Goal: Find contact information: Find contact information

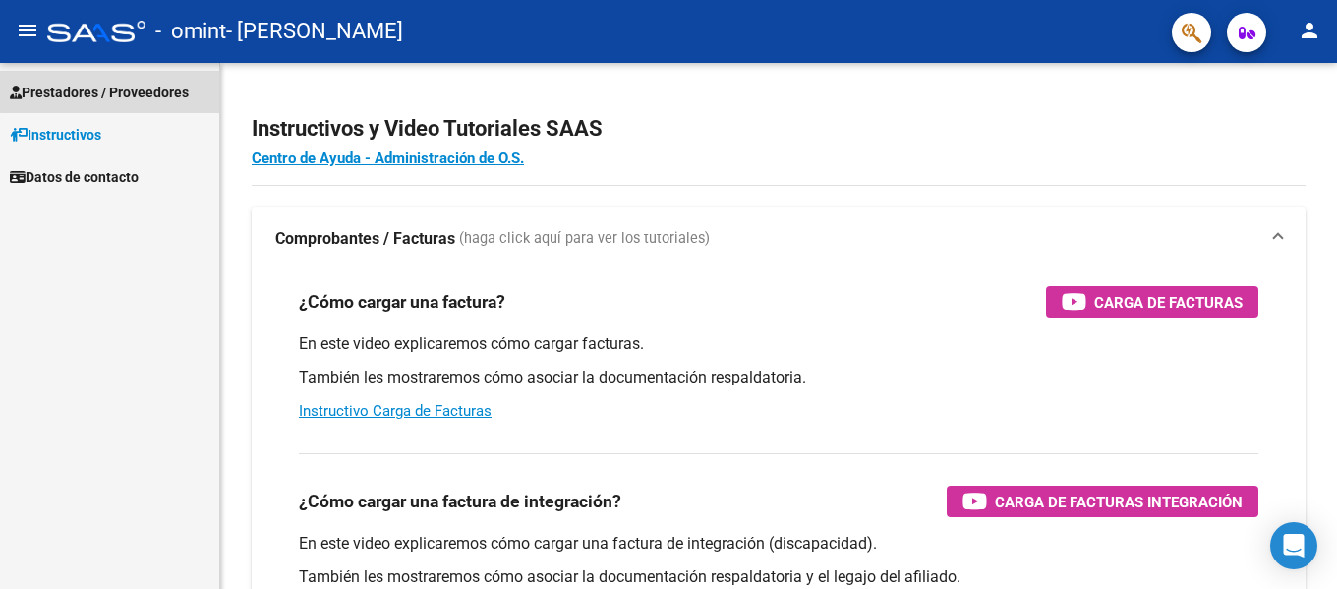
click at [117, 78] on link "Prestadores / Proveedores" at bounding box center [109, 92] width 219 height 42
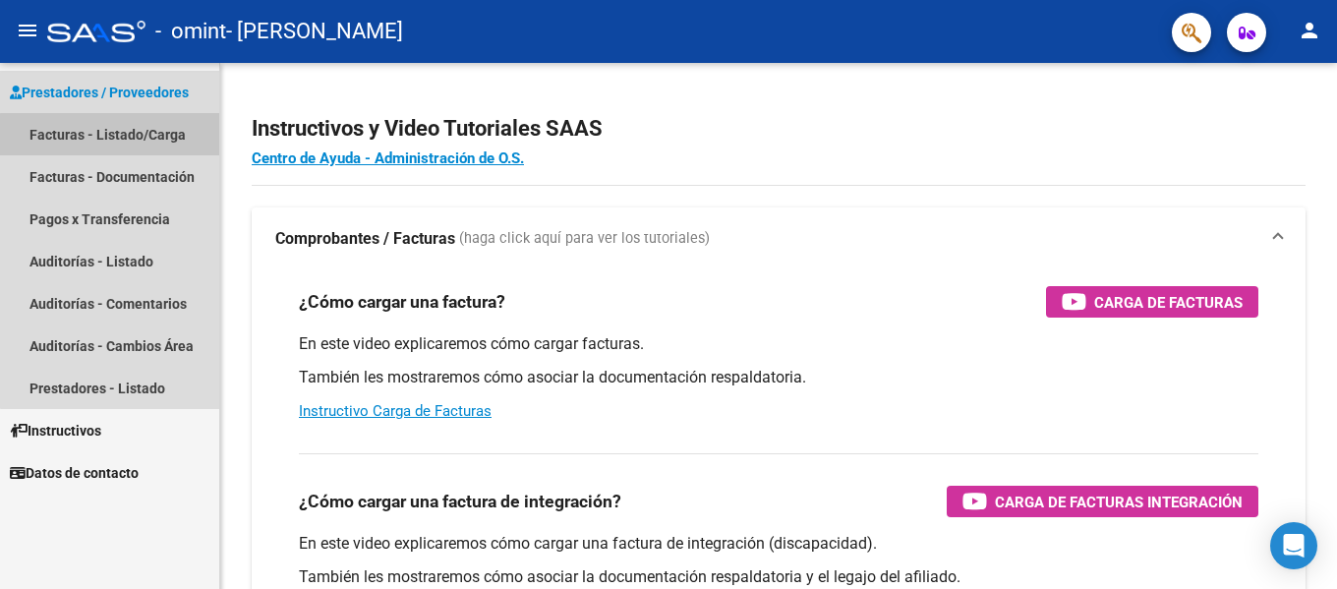
click at [140, 137] on link "Facturas - Listado/Carga" at bounding box center [109, 134] width 219 height 42
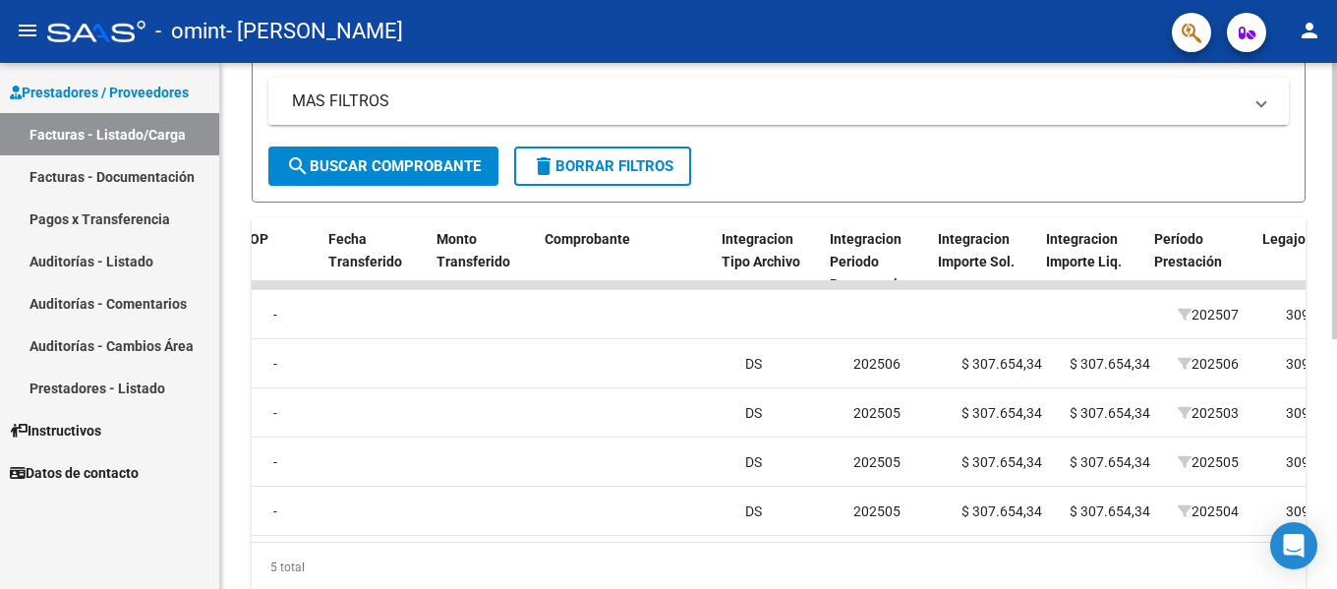
scroll to position [0, 1675]
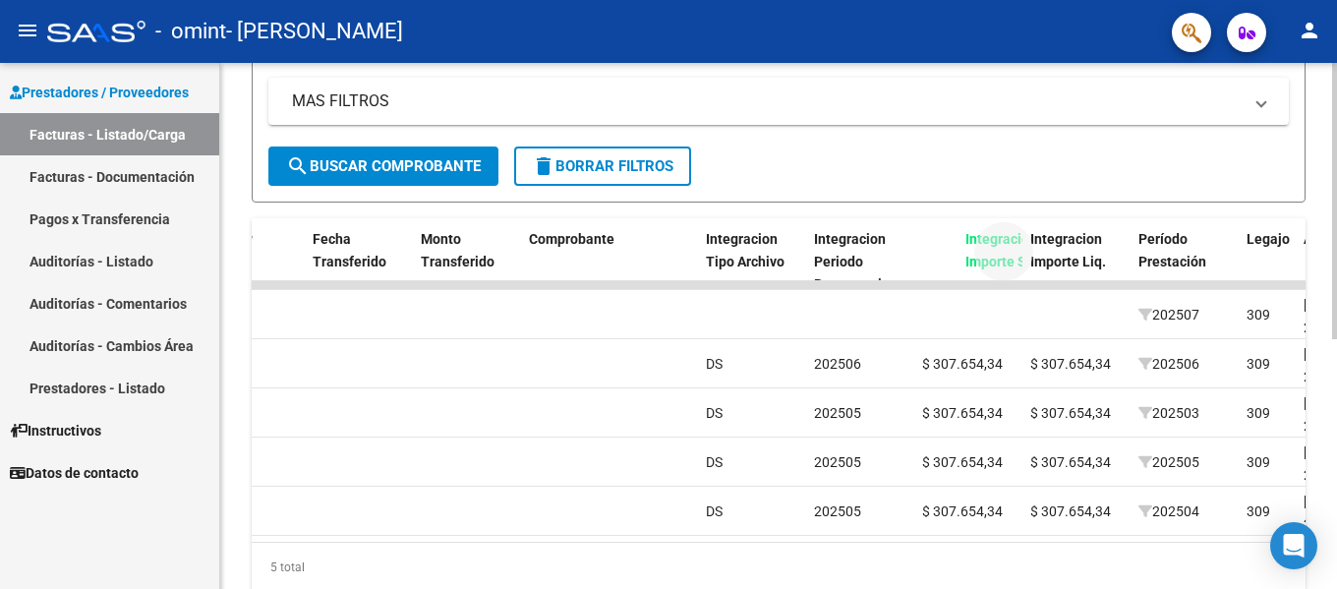
drag, startPoint x: 944, startPoint y: 241, endPoint x: 977, endPoint y: 242, distance: 33.4
click at [977, 242] on span "Integracion Importe Sol." at bounding box center [1003, 250] width 77 height 38
click at [985, 244] on span "Integracion Importe Sol." at bounding box center [960, 250] width 77 height 38
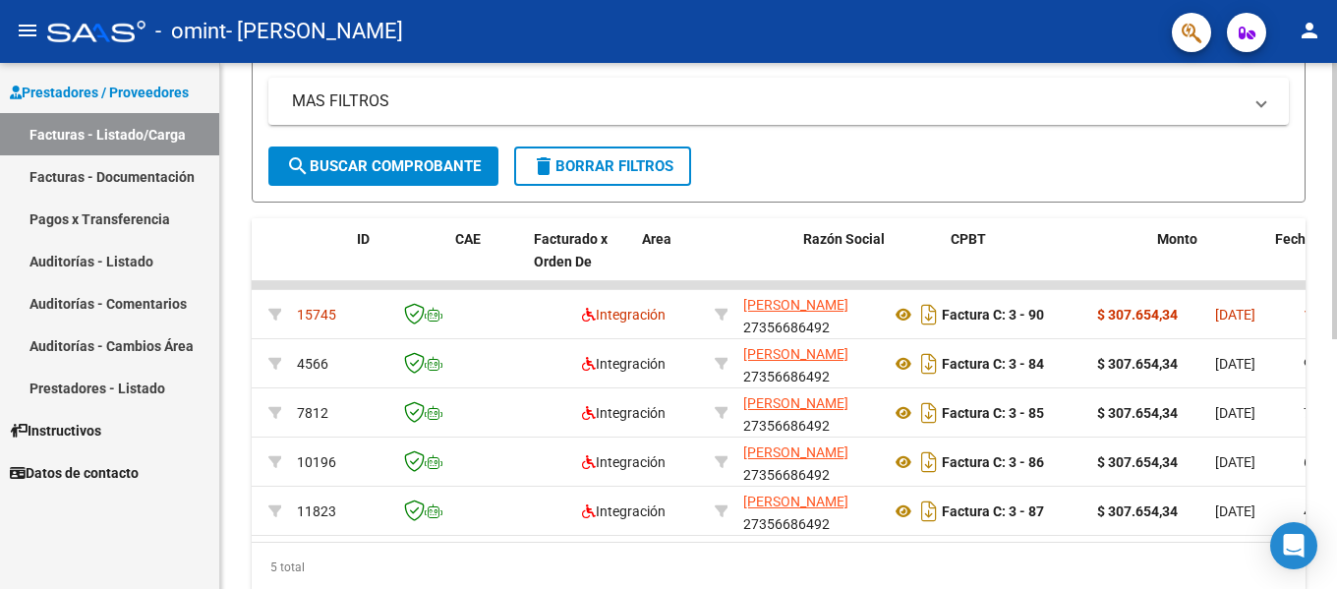
scroll to position [0, 0]
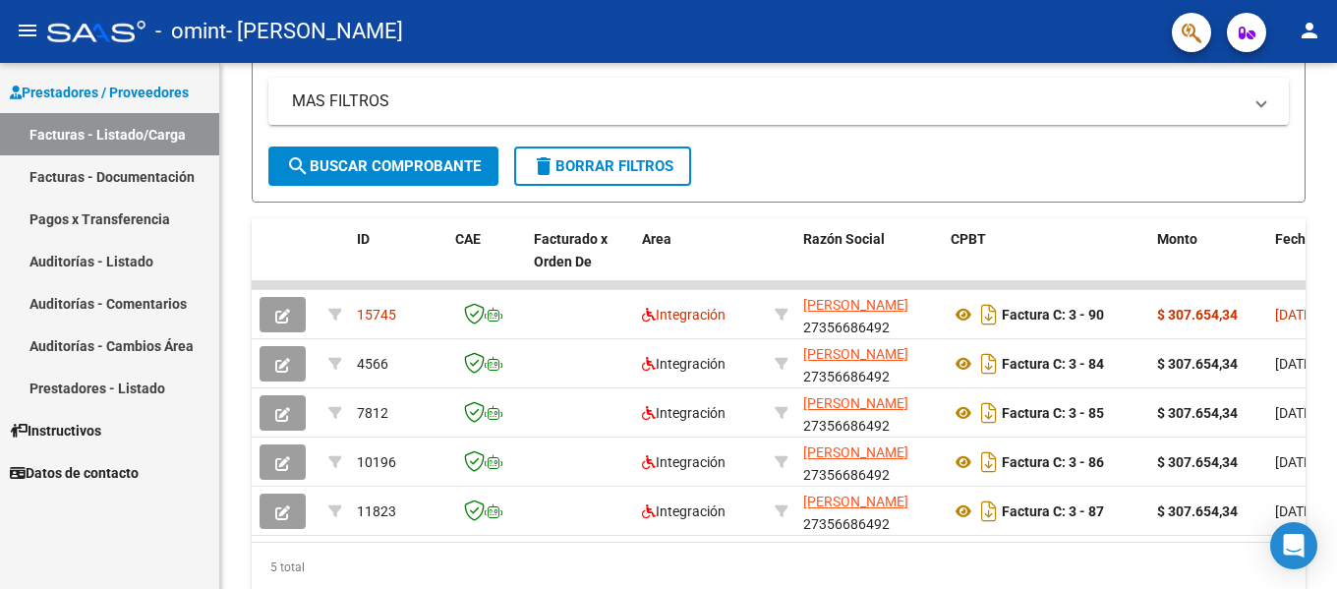
click at [100, 215] on link "Pagos x Transferencia" at bounding box center [109, 219] width 219 height 42
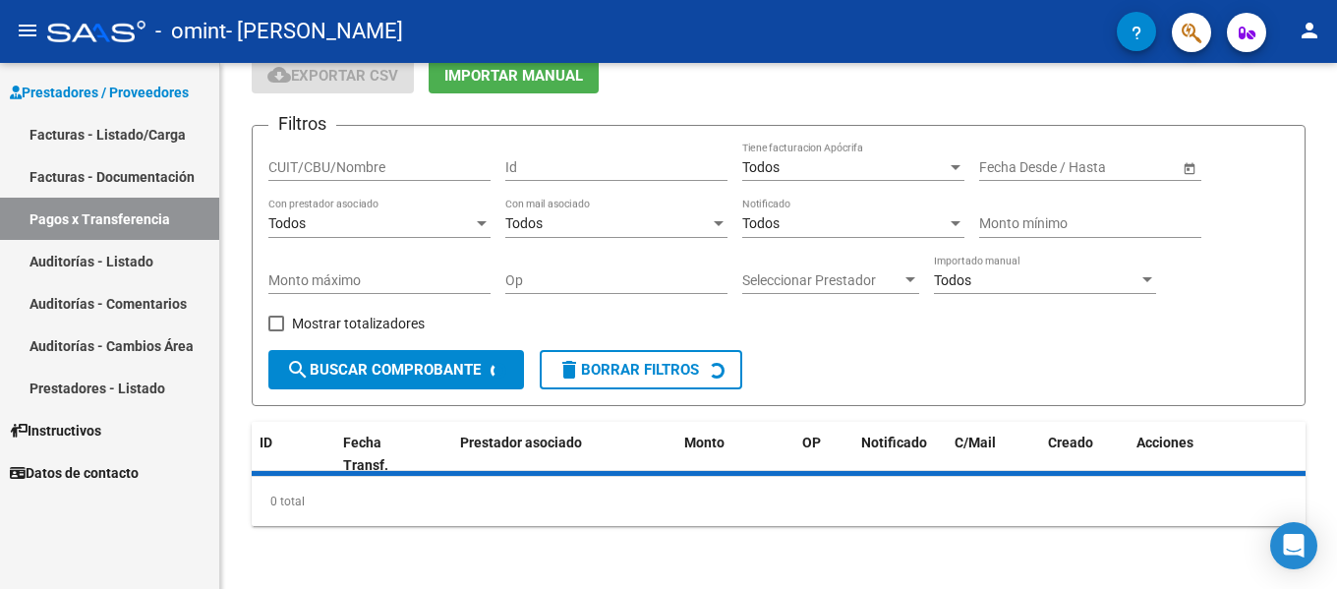
scroll to position [132, 0]
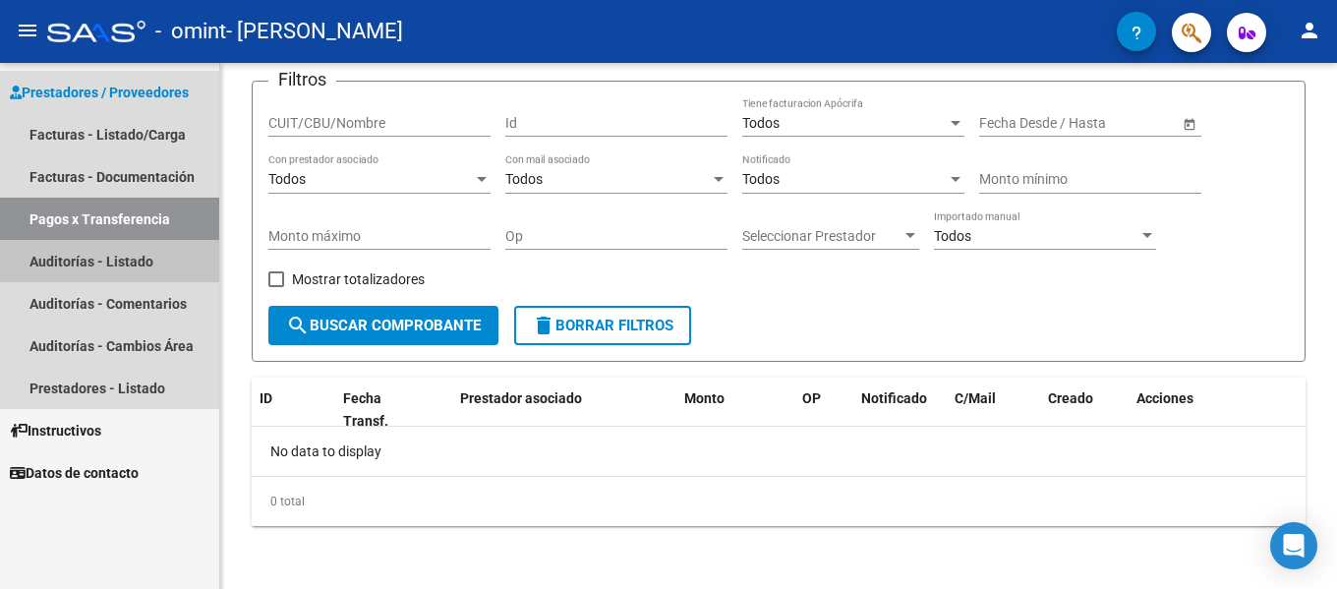
click at [119, 256] on link "Auditorías - Listado" at bounding box center [109, 261] width 219 height 42
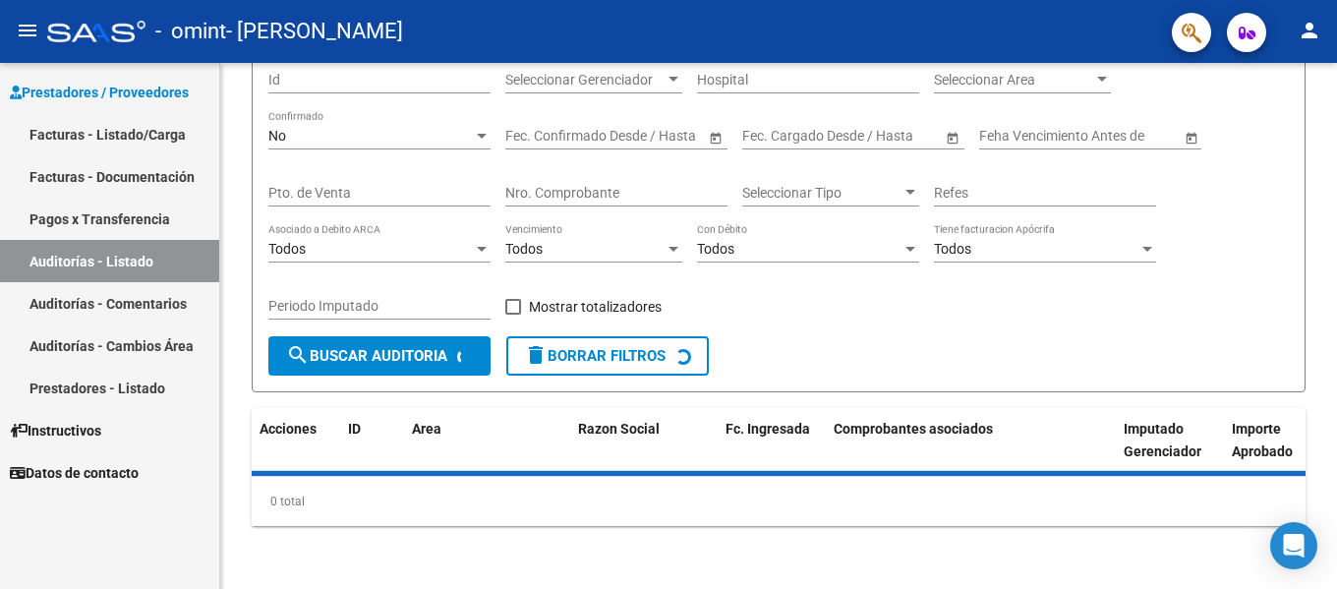
scroll to position [218, 0]
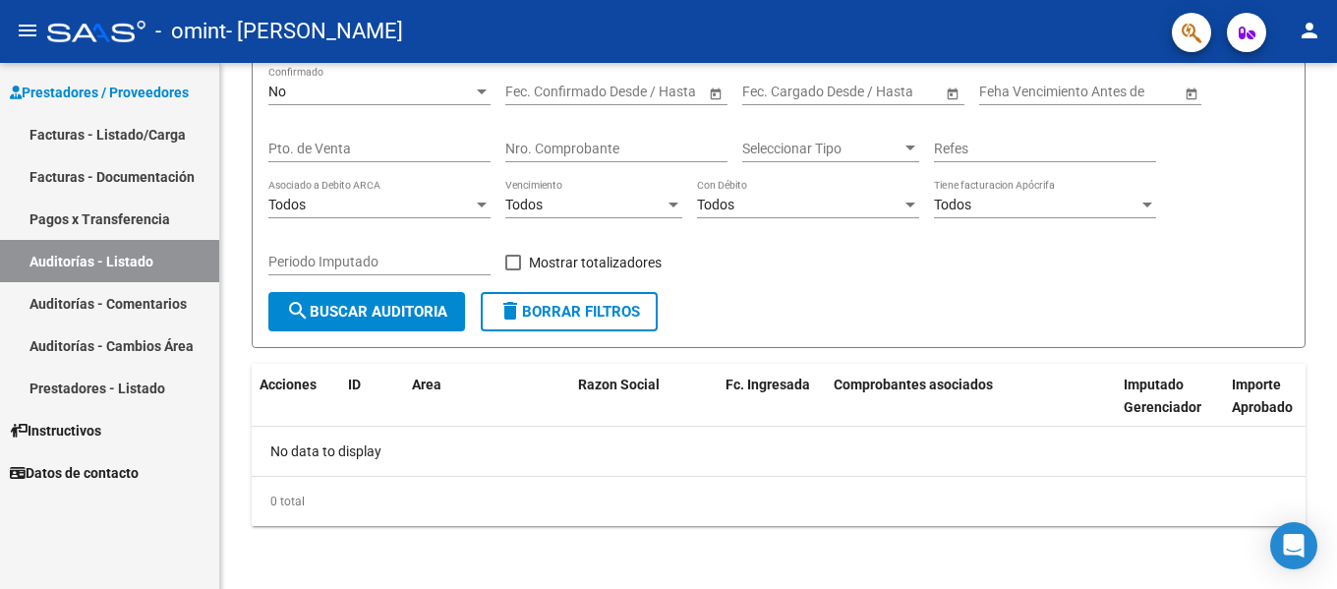
click at [110, 296] on link "Auditorías - Comentarios" at bounding box center [109, 303] width 219 height 42
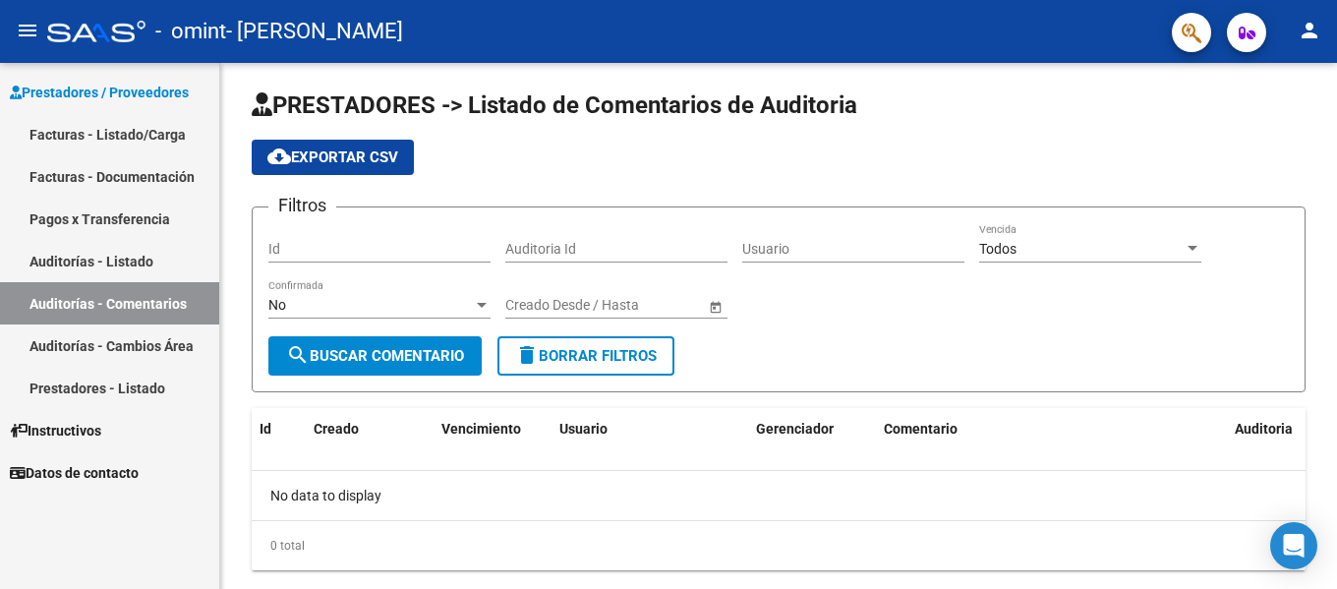
scroll to position [49, 0]
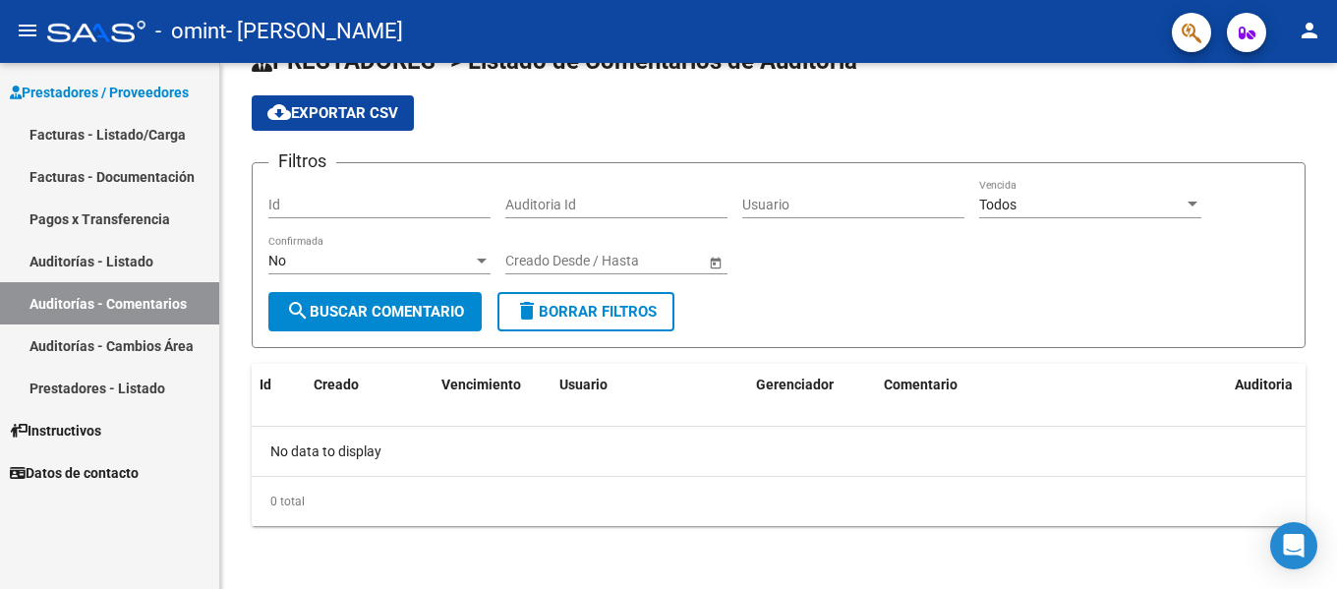
click at [111, 348] on link "Auditorías - Cambios Área" at bounding box center [109, 345] width 219 height 42
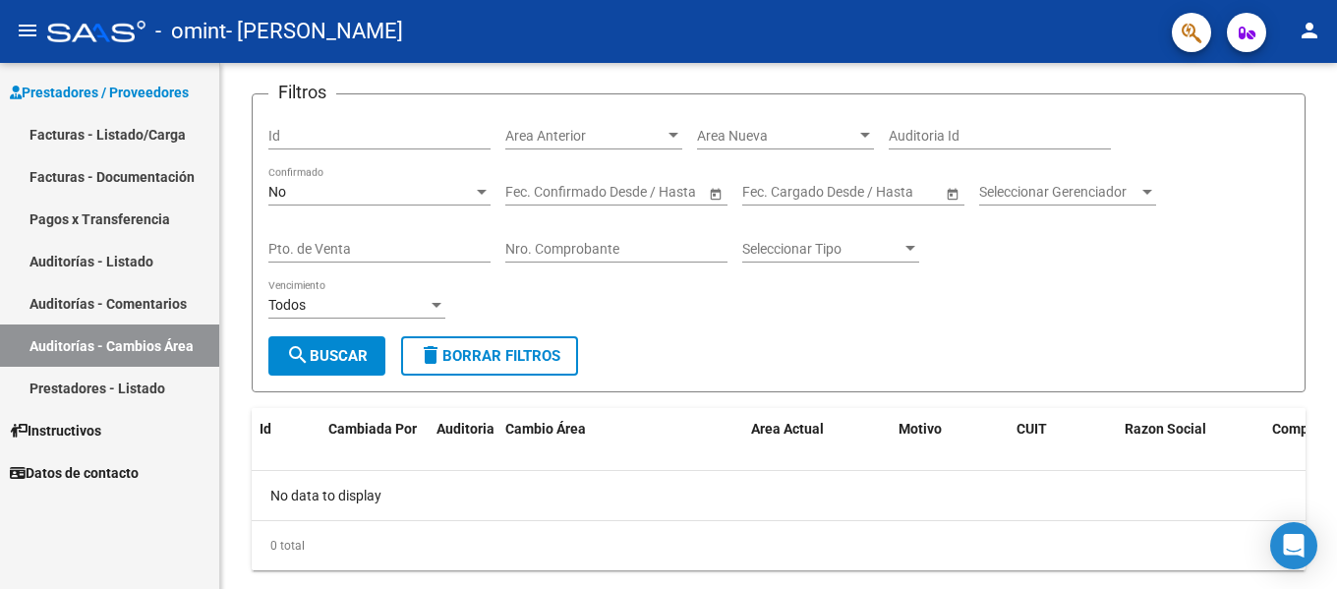
scroll to position [127, 0]
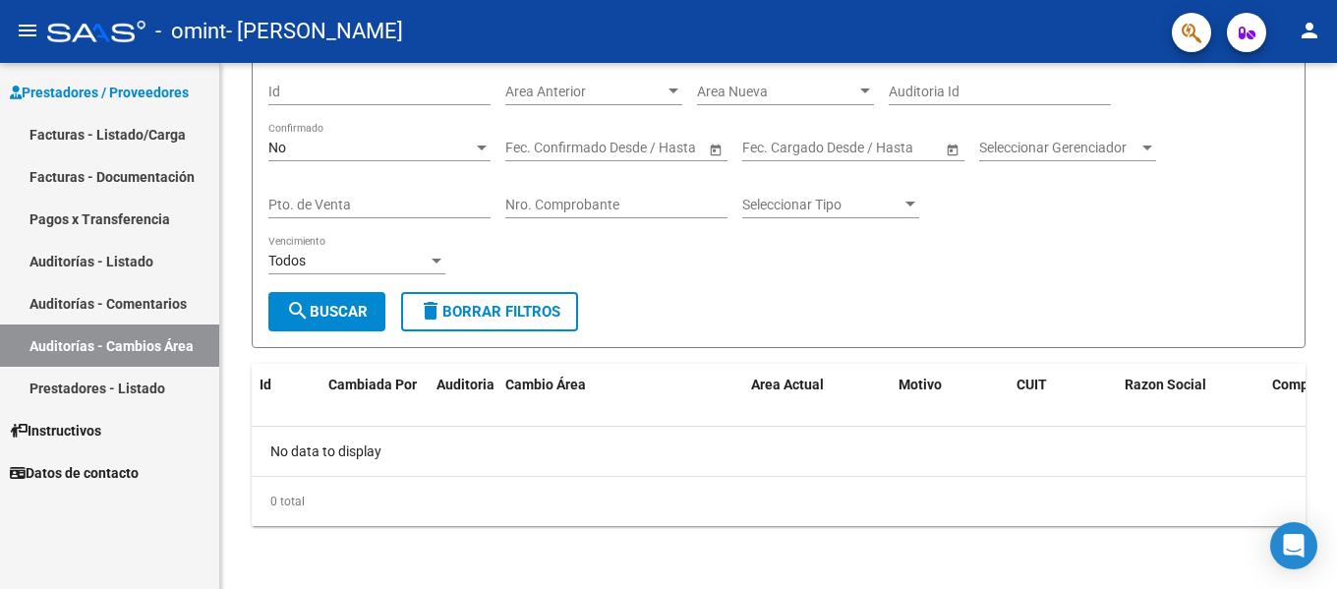
click at [111, 376] on link "Prestadores - Listado" at bounding box center [109, 388] width 219 height 42
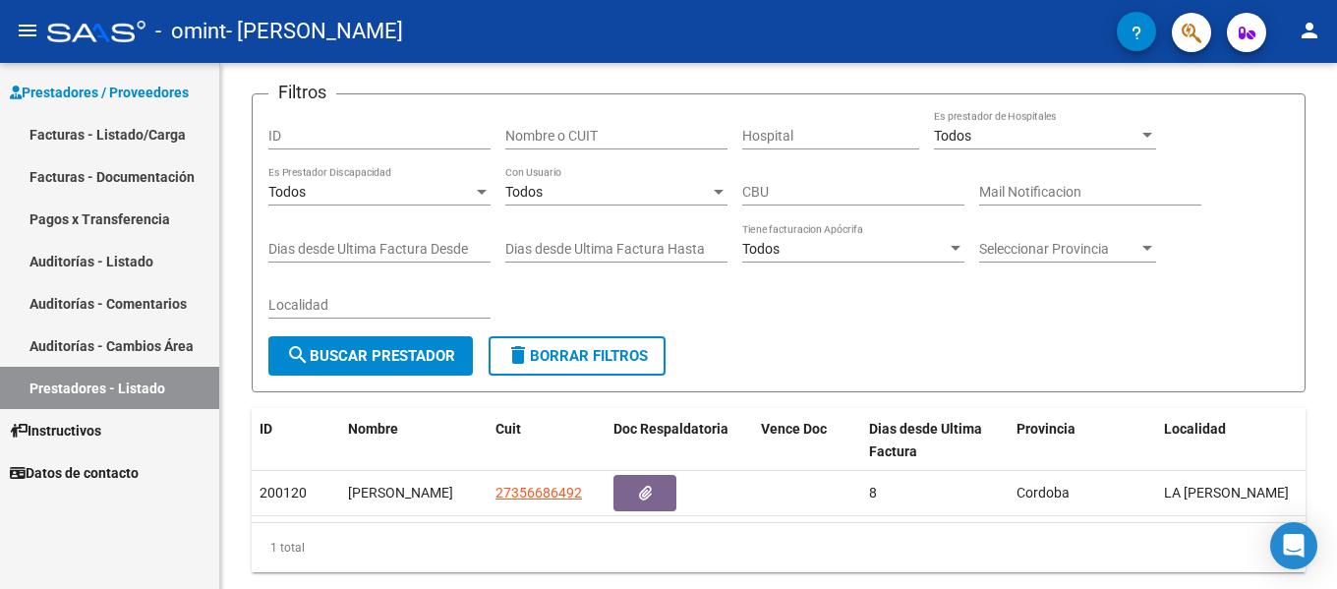
scroll to position [180, 0]
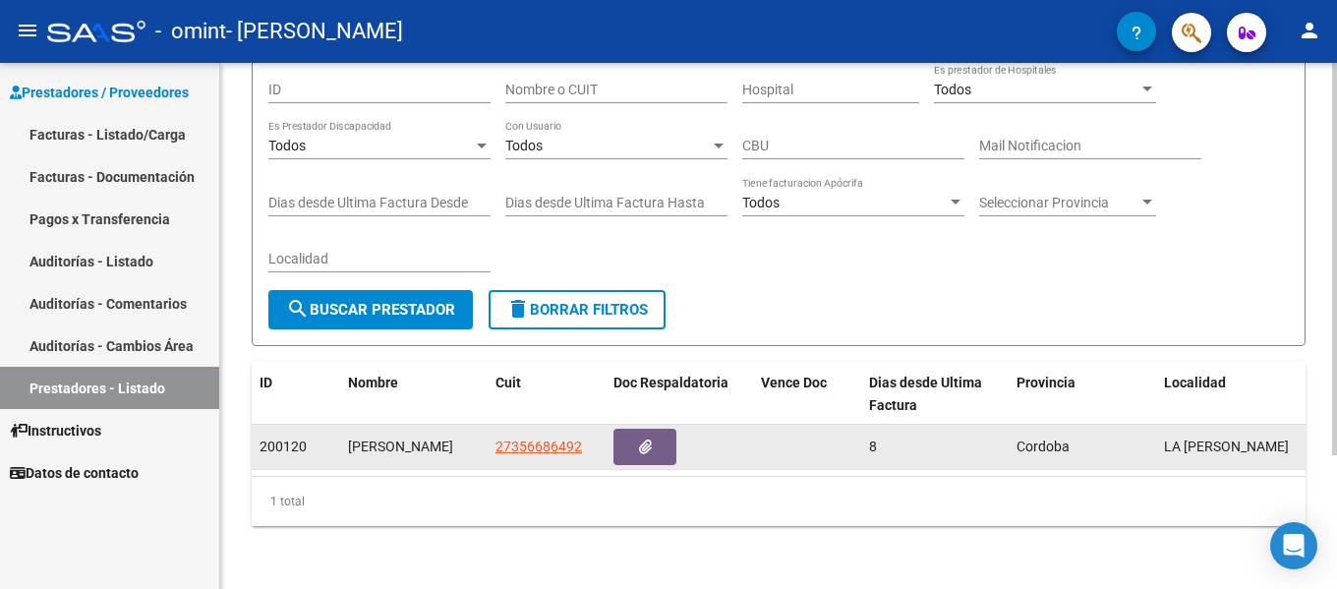
click at [1204, 438] on span "LA [PERSON_NAME]" at bounding box center [1226, 446] width 125 height 16
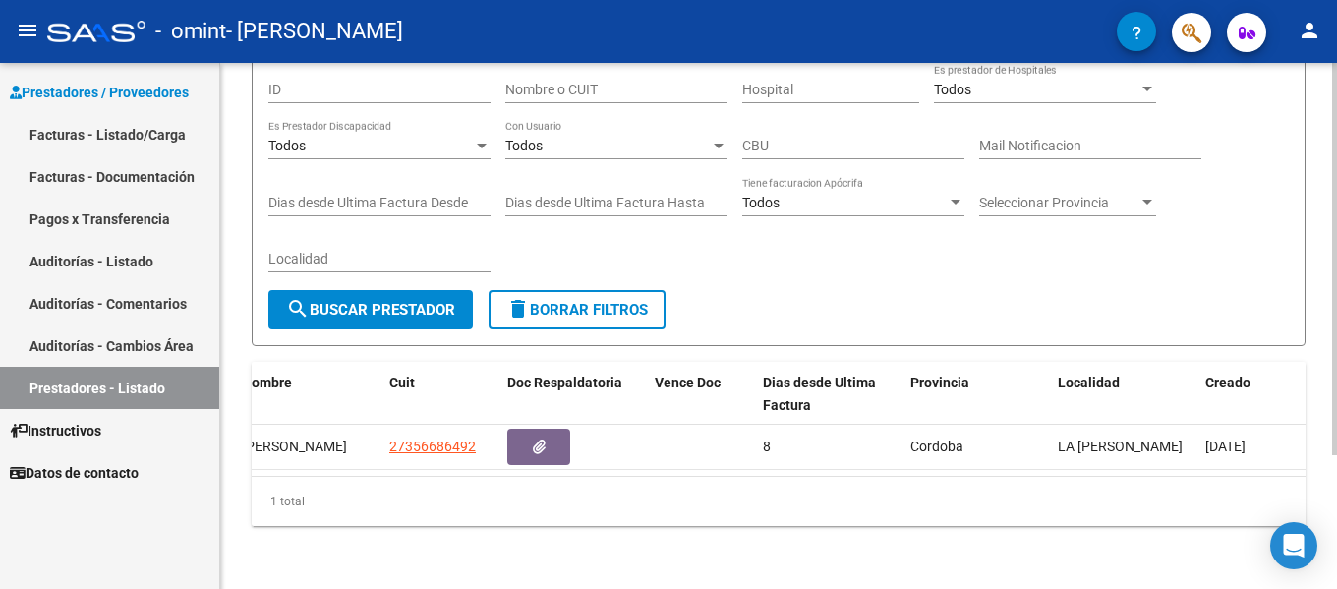
scroll to position [0, 0]
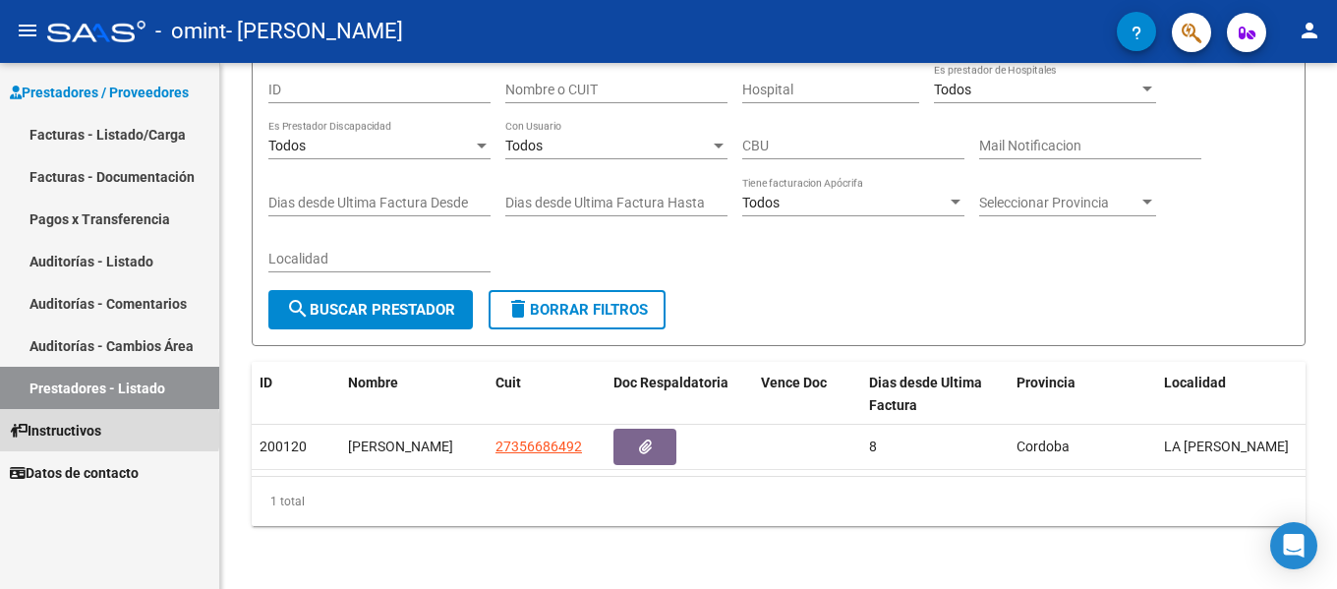
click at [60, 430] on span "Instructivos" at bounding box center [55, 431] width 91 height 22
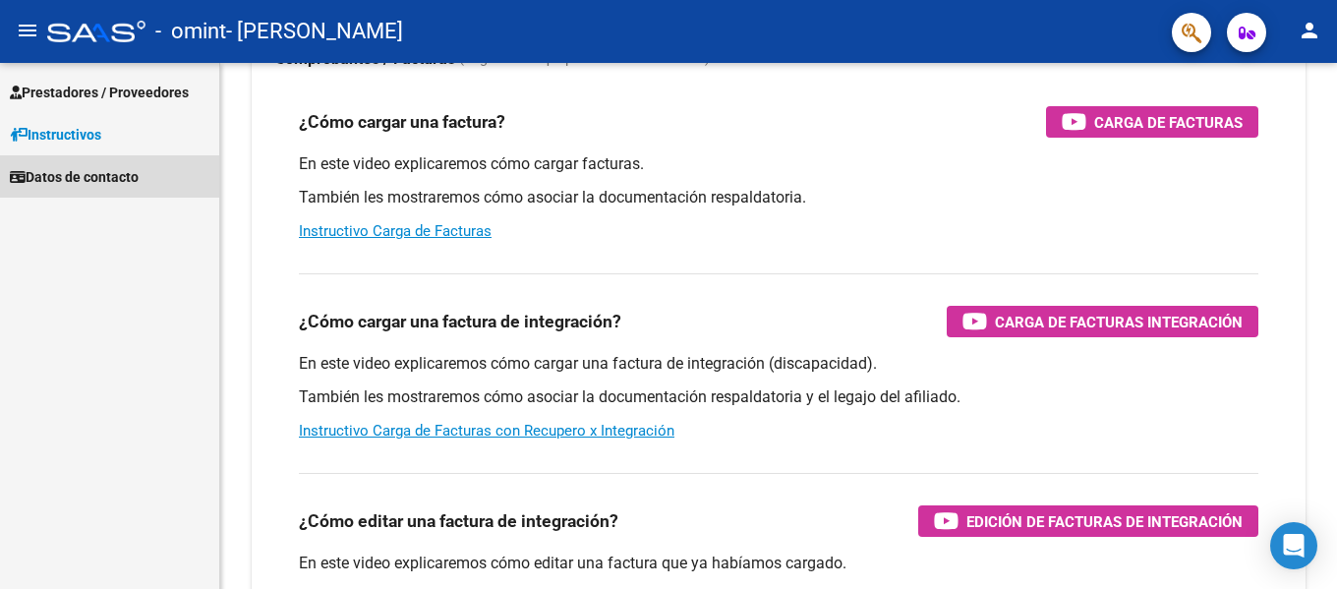
click at [62, 174] on span "Datos de contacto" at bounding box center [74, 177] width 129 height 22
